Goal: Information Seeking & Learning: Learn about a topic

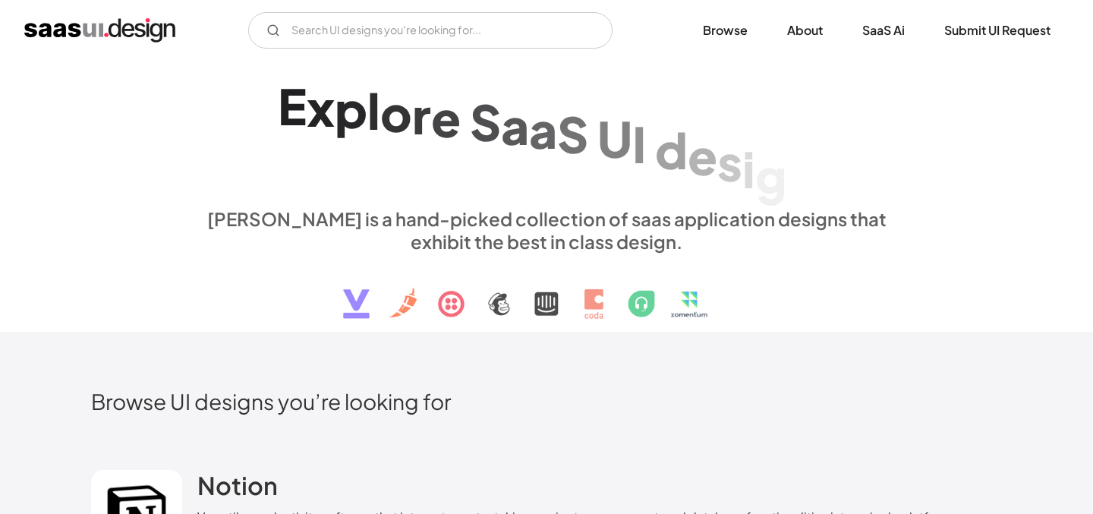
scroll to position [2, 0]
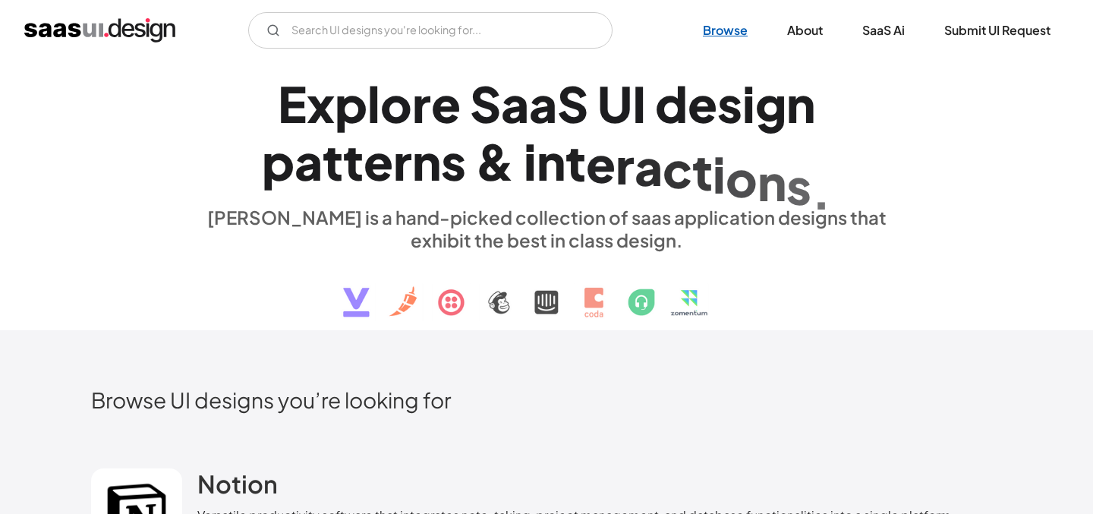
click at [727, 34] on link "Browse" at bounding box center [724, 30] width 81 height 33
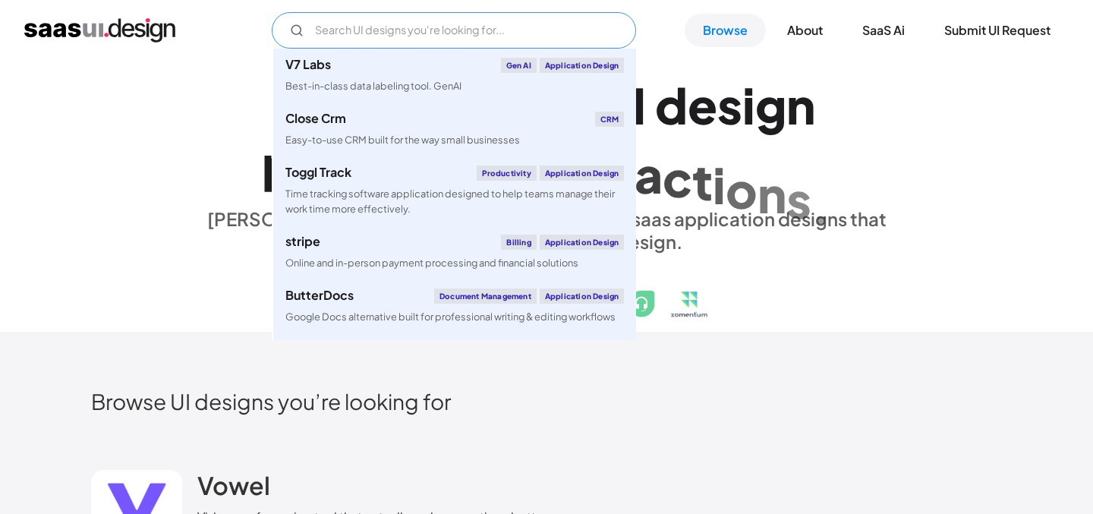
click at [475, 28] on input "Email Form" at bounding box center [454, 30] width 364 height 36
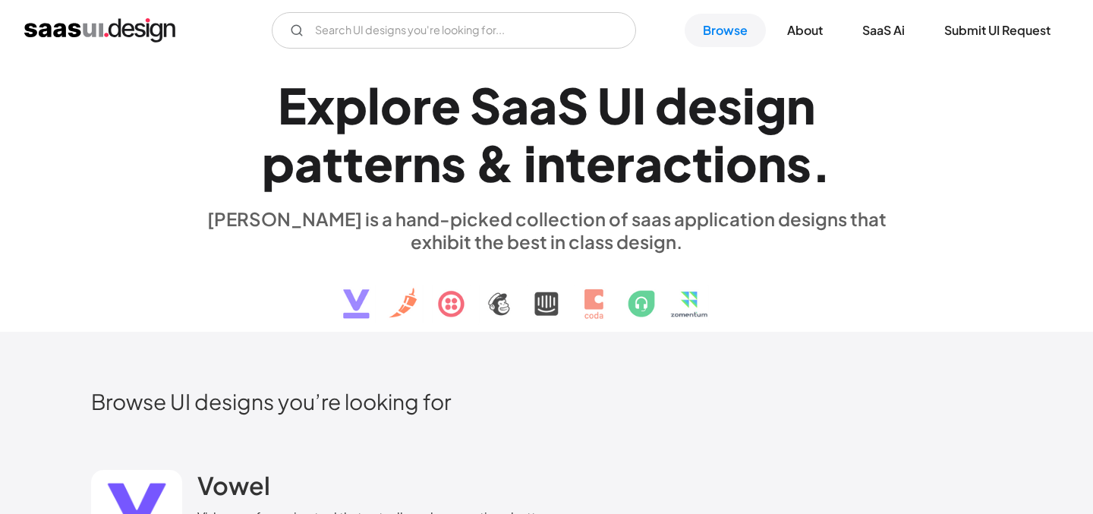
click at [181, 231] on div "E x p l o r e S a a S U I d e s i g n p a t t e r n s & i n t e r a c t i o n s…" at bounding box center [546, 197] width 911 height 272
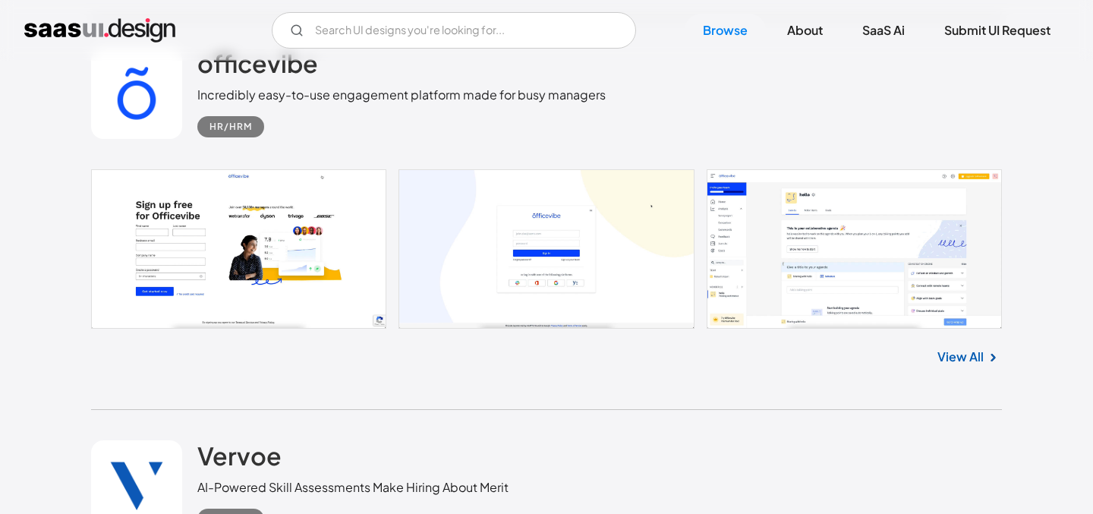
scroll to position [1223, 0]
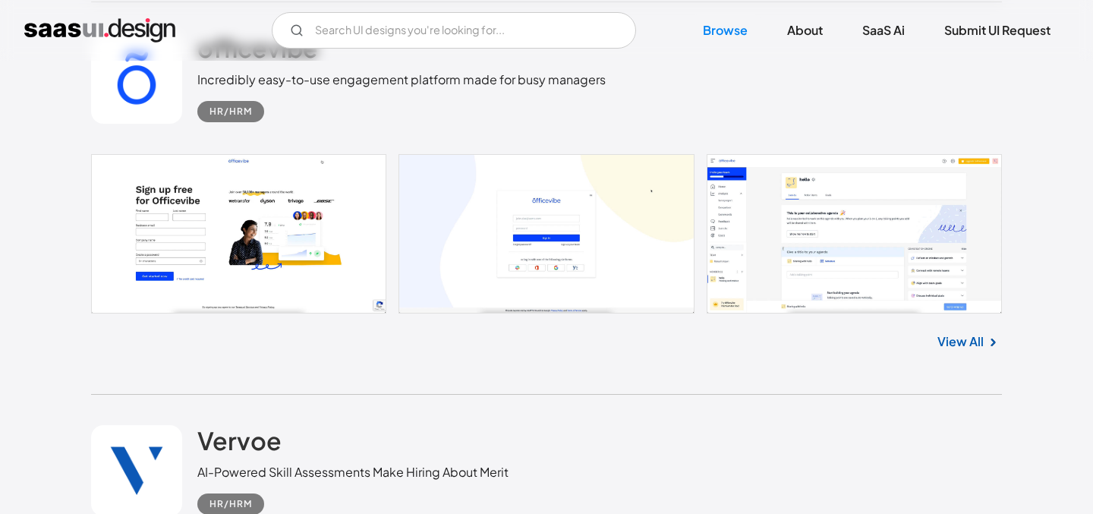
click at [811, 187] on link at bounding box center [546, 233] width 911 height 159
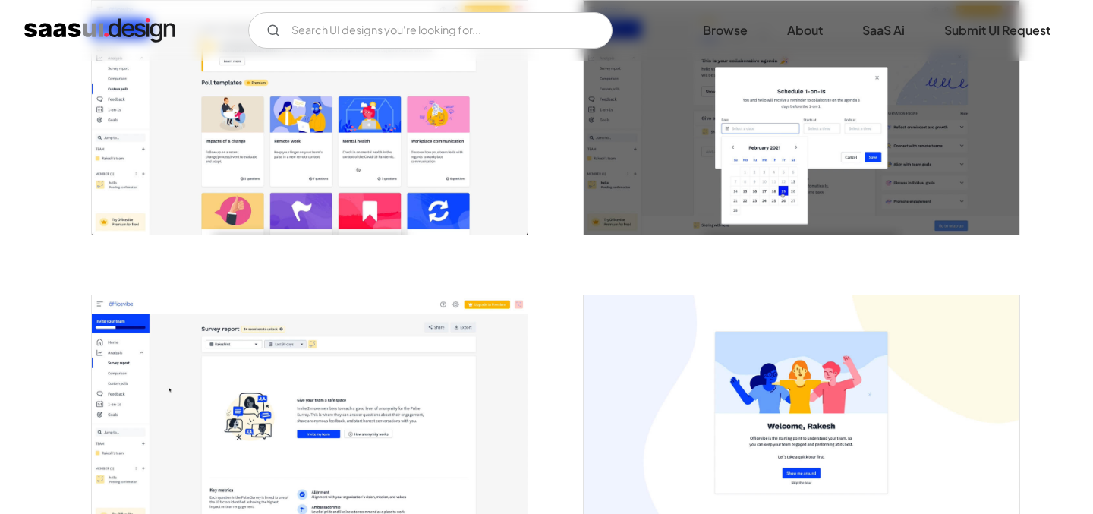
scroll to position [2911, 0]
